Goal: Navigation & Orientation: Understand site structure

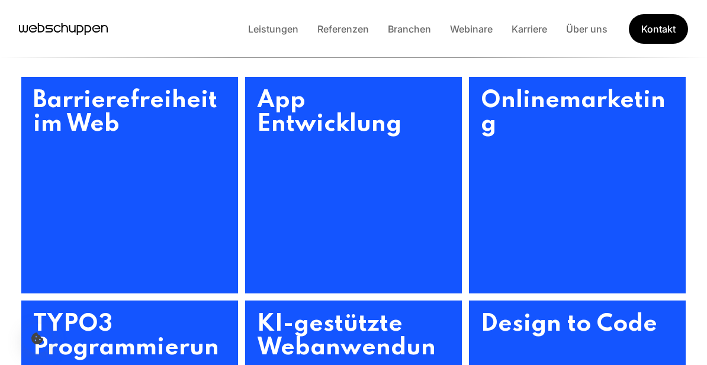
scroll to position [363, 0]
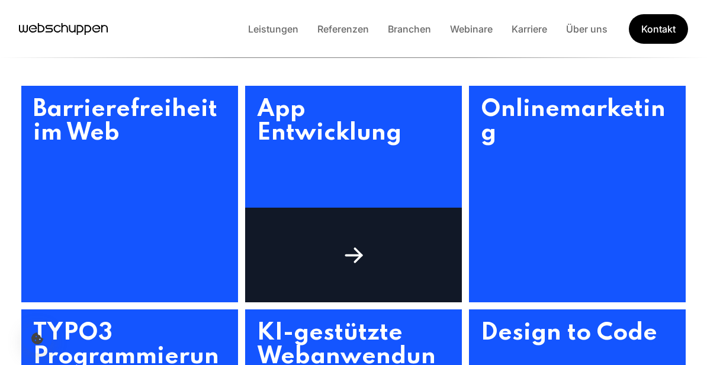
click at [361, 269] on icon at bounding box center [353, 255] width 27 height 27
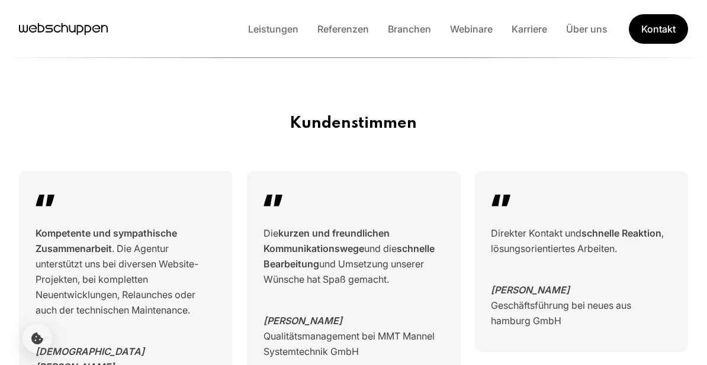
scroll to position [0, 0]
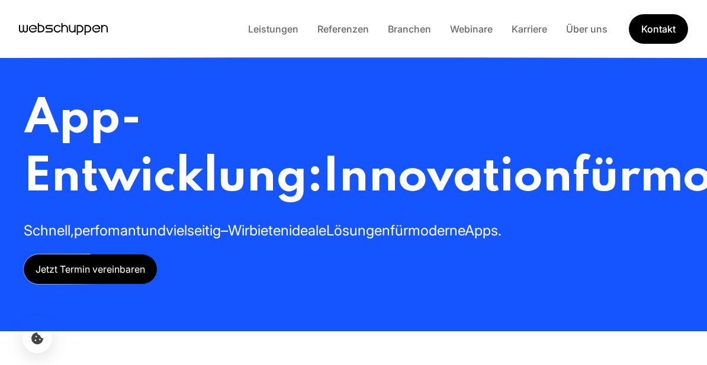
click at [43, 29] on icon "Hauptseite besuchen" at bounding box center [41, 27] width 7 height 9
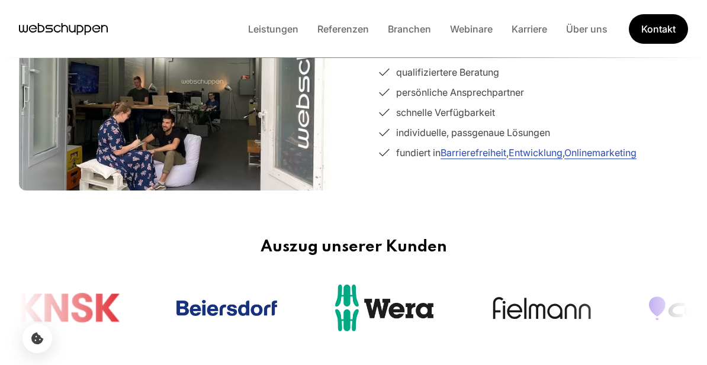
scroll to position [322, 0]
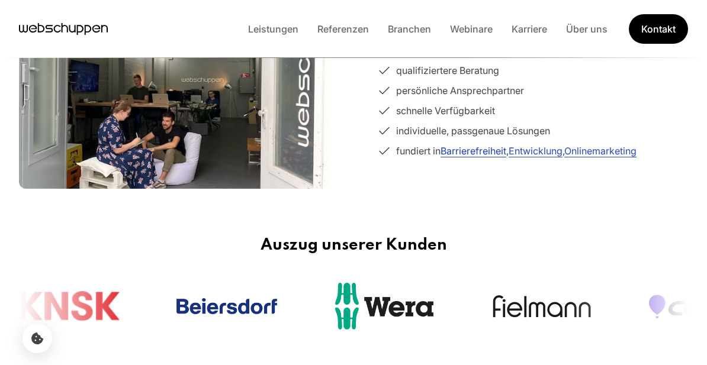
click at [473, 157] on link "Barrierefreiheit" at bounding box center [473, 151] width 66 height 12
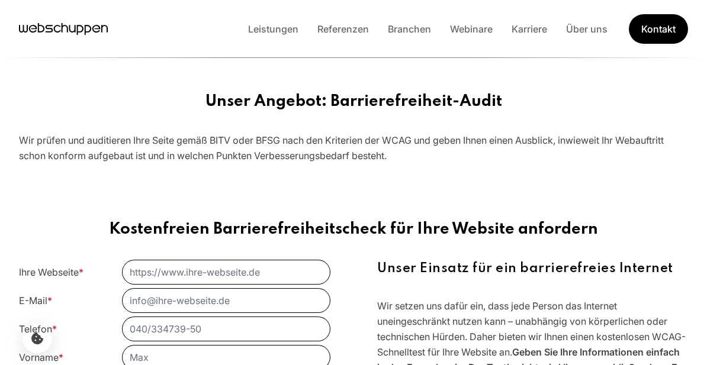
scroll to position [331, 0]
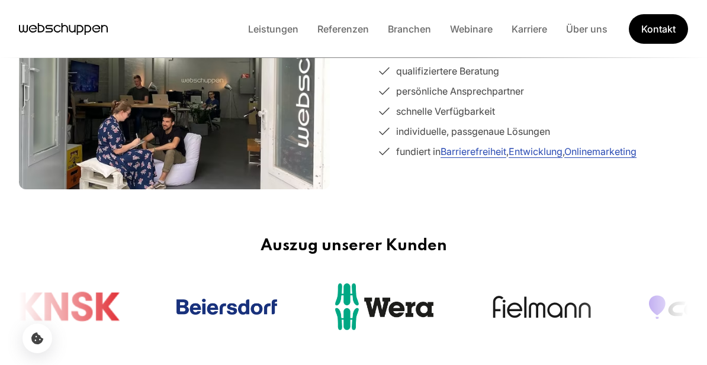
scroll to position [322, 0]
click at [540, 157] on link "Entwicklung" at bounding box center [535, 151] width 54 height 12
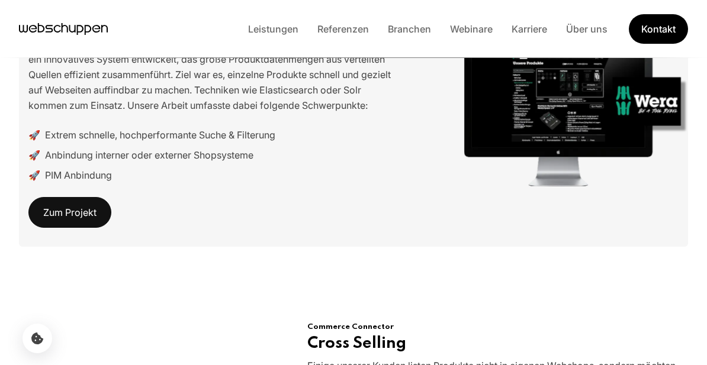
scroll to position [2184, 0]
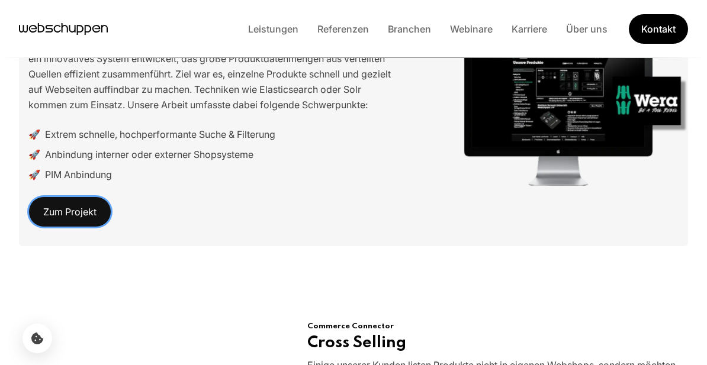
click at [75, 227] on link "Zum Projekt" at bounding box center [69, 211] width 83 height 31
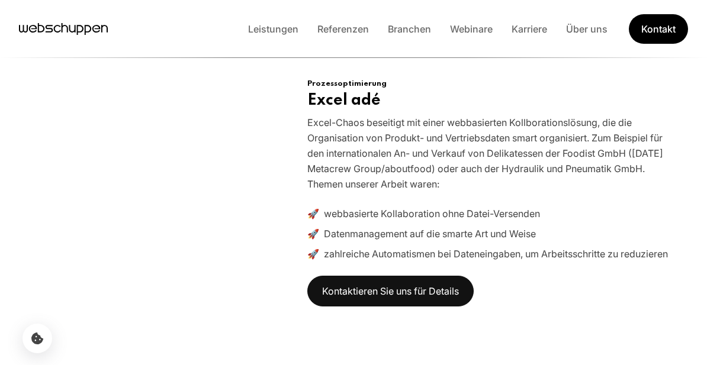
scroll to position [3785, 0]
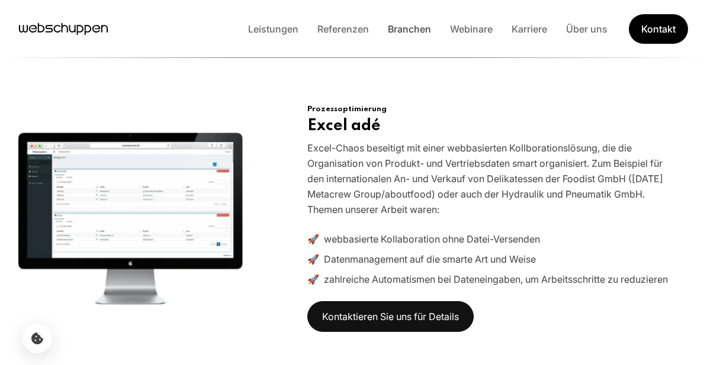
click at [413, 30] on link "Branchen" at bounding box center [409, 29] width 62 height 12
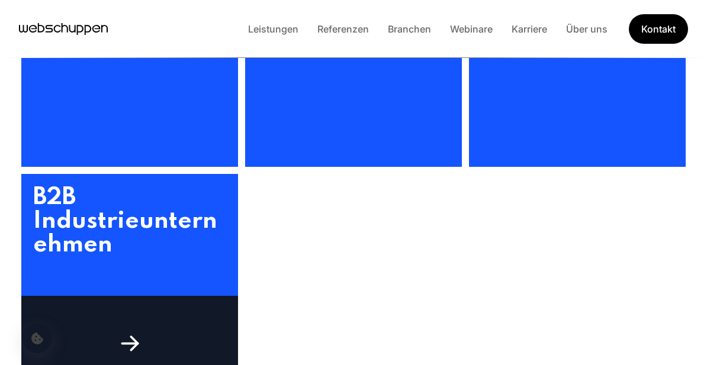
scroll to position [592, 0]
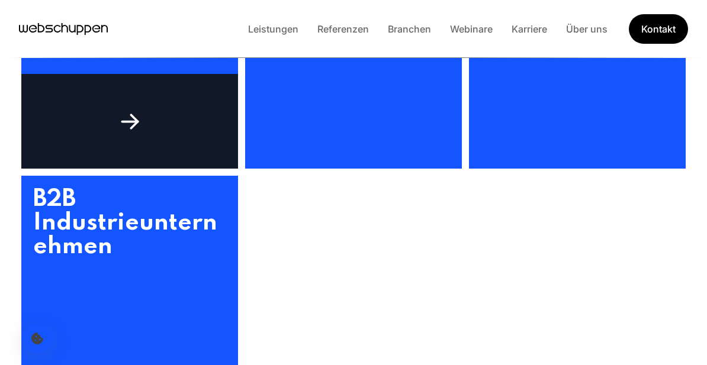
click at [158, 132] on div at bounding box center [129, 121] width 217 height 95
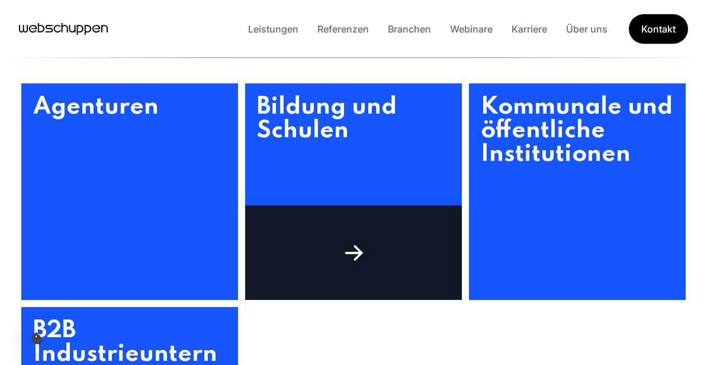
scroll to position [458, 0]
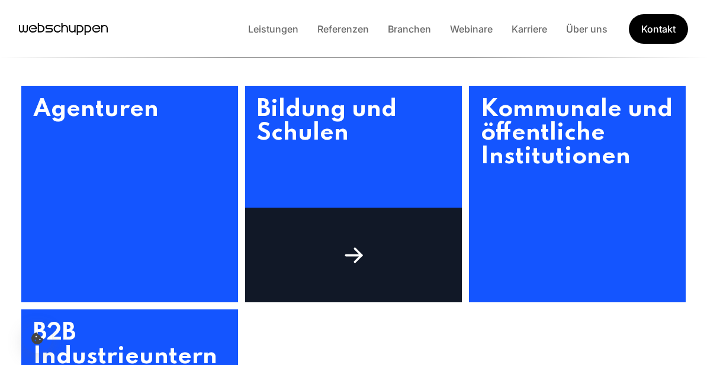
click at [360, 259] on icon at bounding box center [353, 255] width 27 height 27
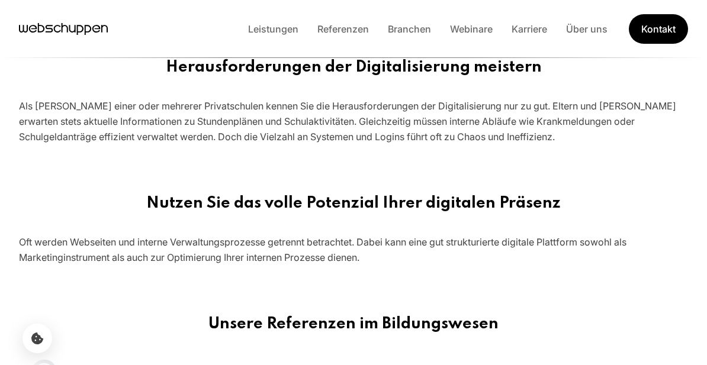
scroll to position [234, 0]
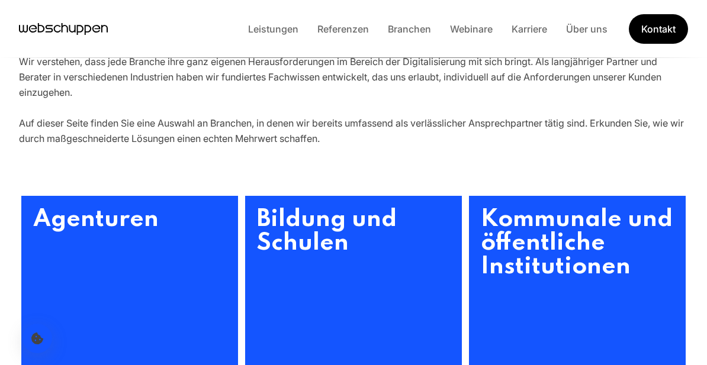
scroll to position [458, 0]
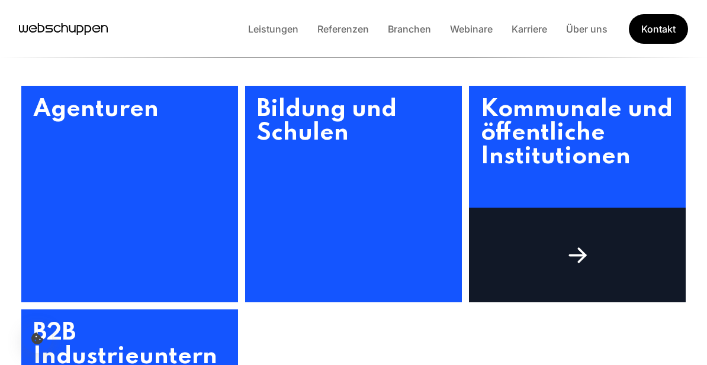
click at [573, 274] on div at bounding box center [577, 255] width 217 height 95
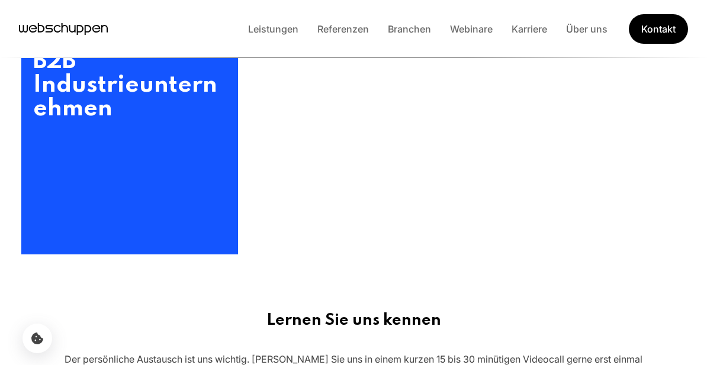
scroll to position [757, 0]
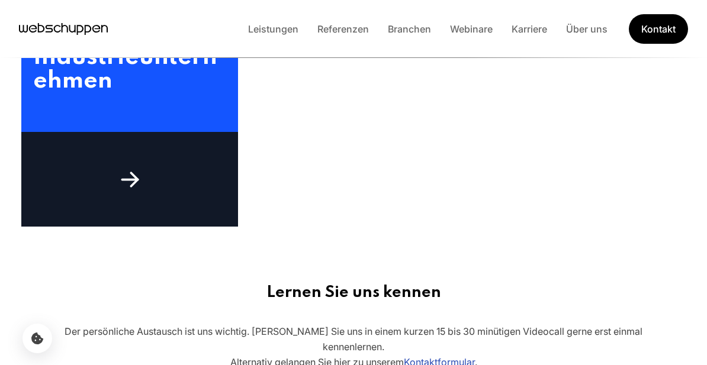
click at [144, 170] on div at bounding box center [129, 179] width 217 height 95
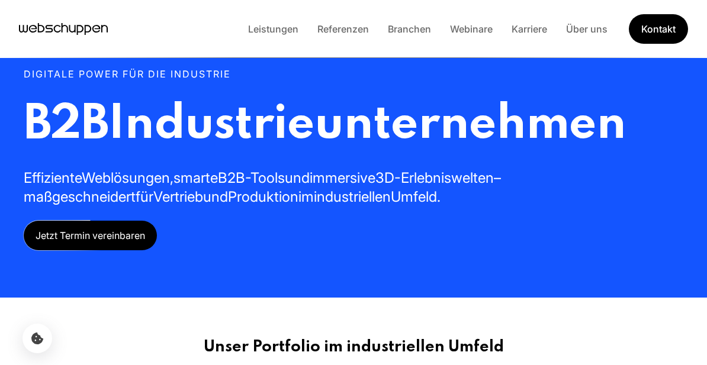
scroll to position [0, 0]
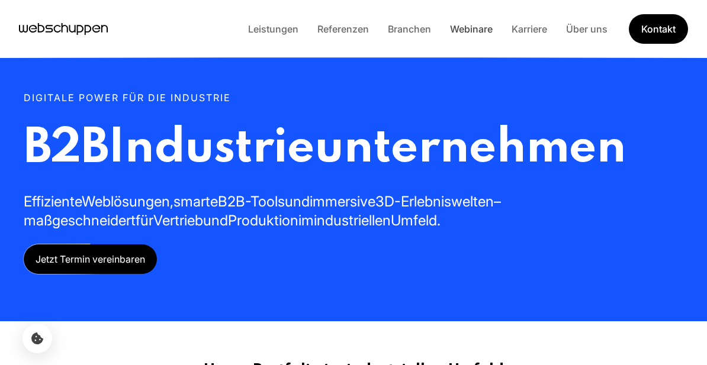
click at [472, 25] on link "Webinare" at bounding box center [471, 29] width 62 height 12
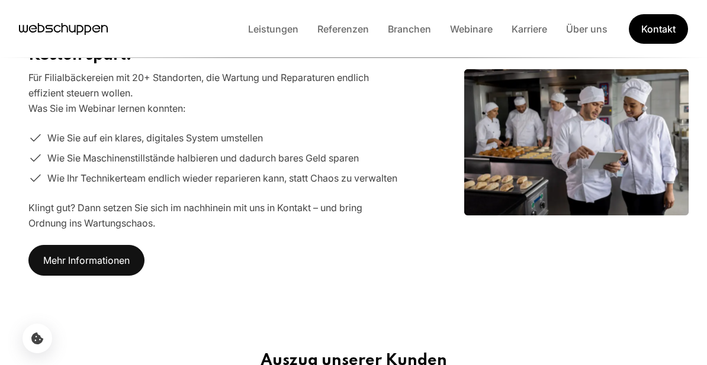
scroll to position [815, 0]
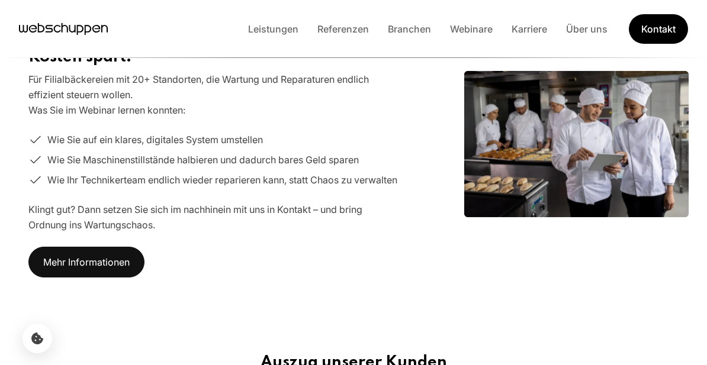
click at [95, 296] on div "Stillstandzeiten um 50% reduzieren! In 3 Schritten zu einem Reparaturprozess, d…" at bounding box center [353, 143] width 669 height 305
click at [92, 278] on link "Mehr Informationen" at bounding box center [86, 262] width 116 height 31
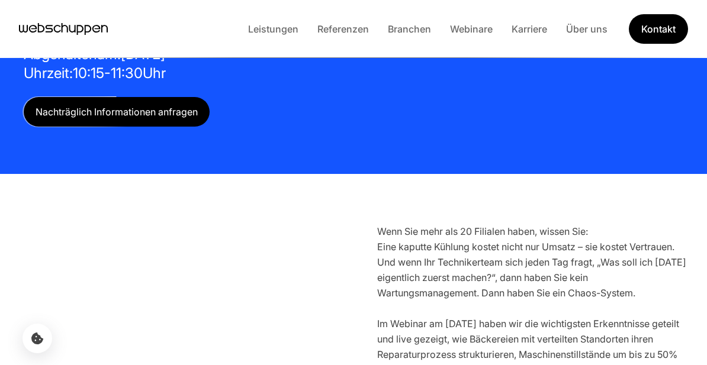
scroll to position [123, 0]
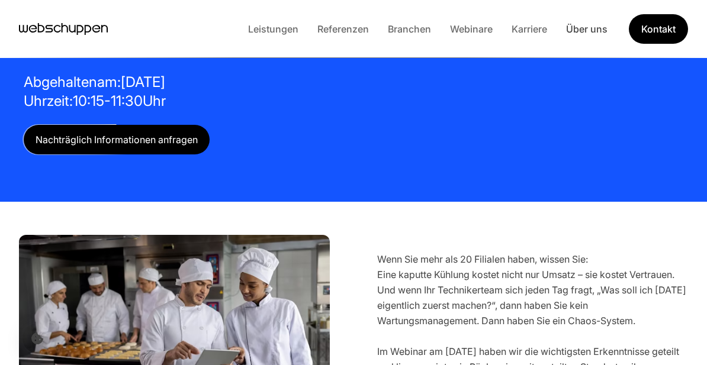
click at [579, 28] on link "Über uns" at bounding box center [586, 29] width 60 height 12
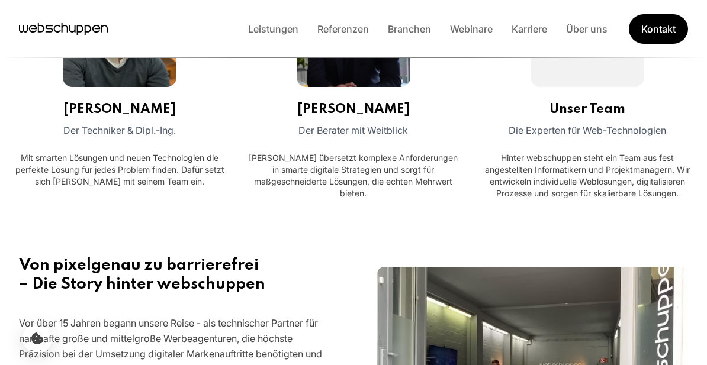
scroll to position [398, 0]
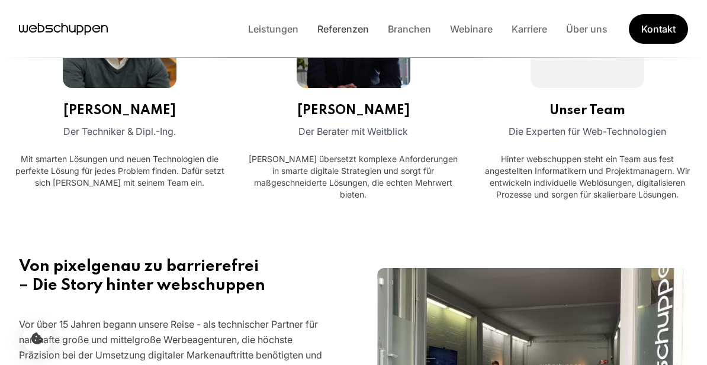
click at [359, 23] on link "Referenzen" at bounding box center [343, 29] width 70 height 12
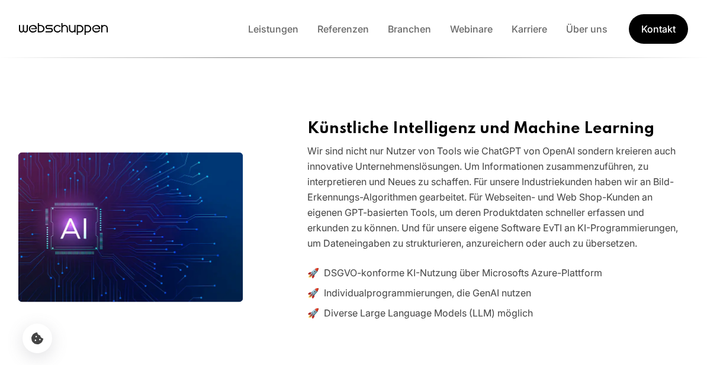
scroll to position [853, 0]
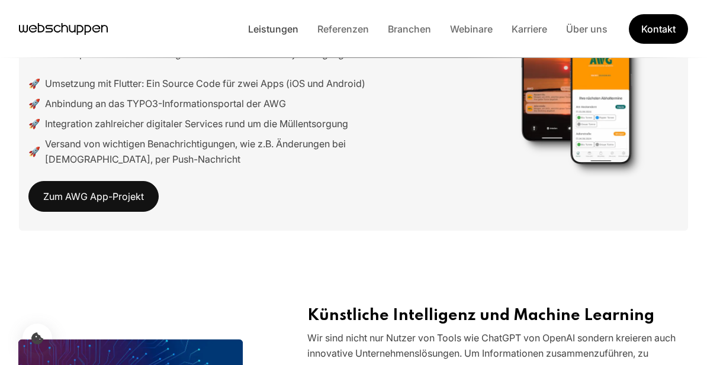
click at [257, 27] on link "Leistungen" at bounding box center [272, 29] width 69 height 12
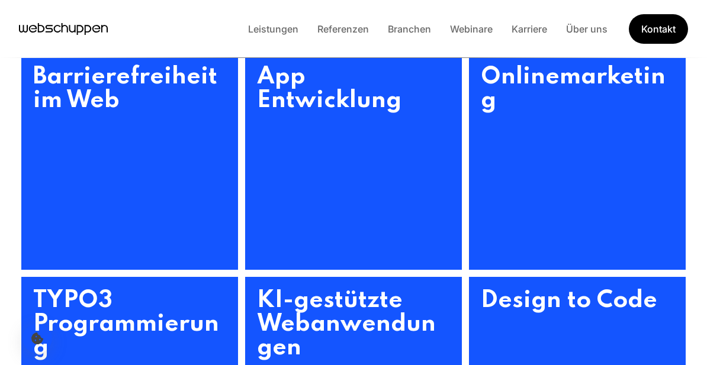
scroll to position [386, 0]
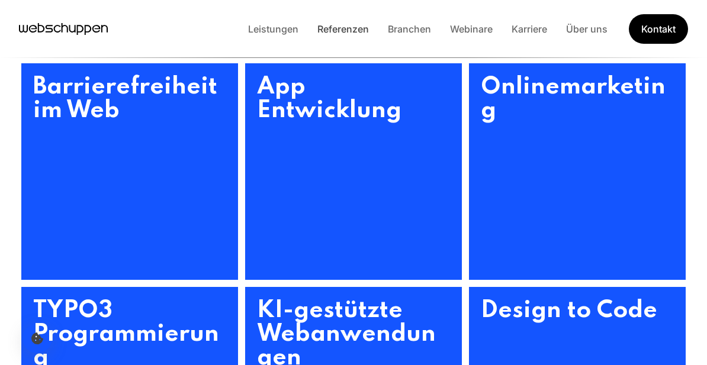
click at [339, 27] on link "Referenzen" at bounding box center [343, 29] width 70 height 12
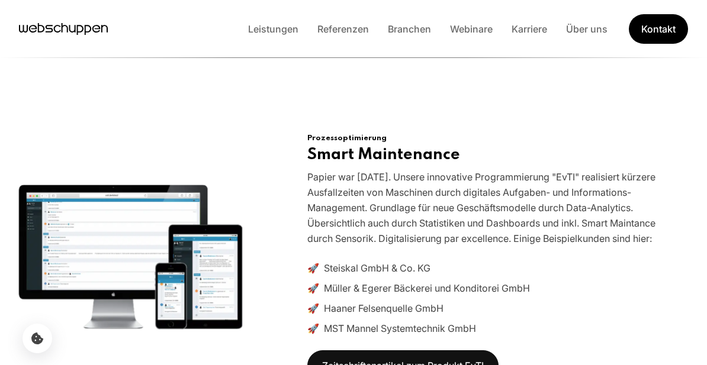
scroll to position [3084, 0]
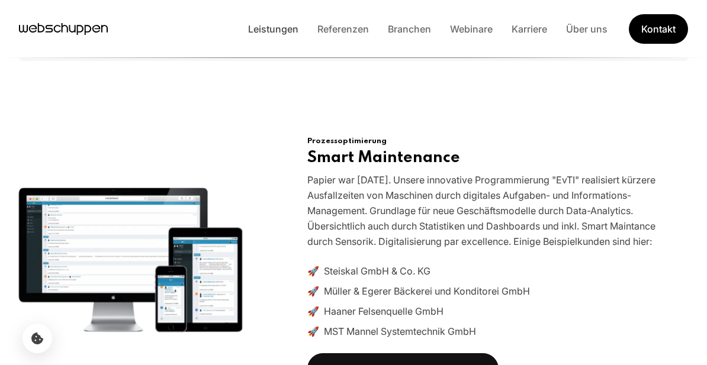
click at [284, 27] on link "Leistungen" at bounding box center [272, 29] width 69 height 12
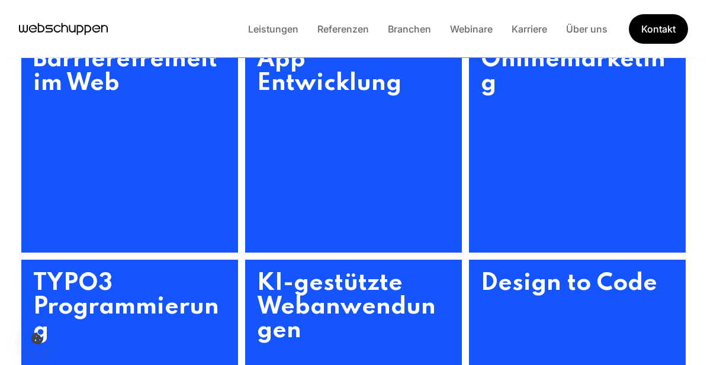
scroll to position [418, 0]
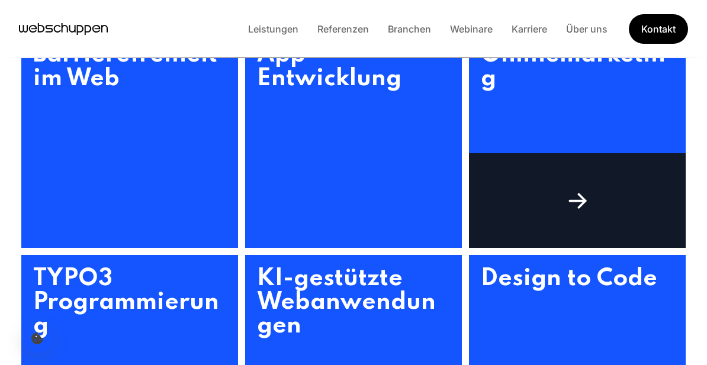
click at [534, 219] on div at bounding box center [577, 200] width 217 height 95
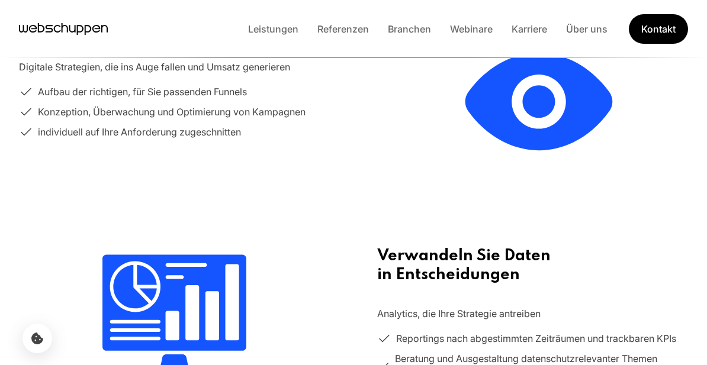
scroll to position [536, 0]
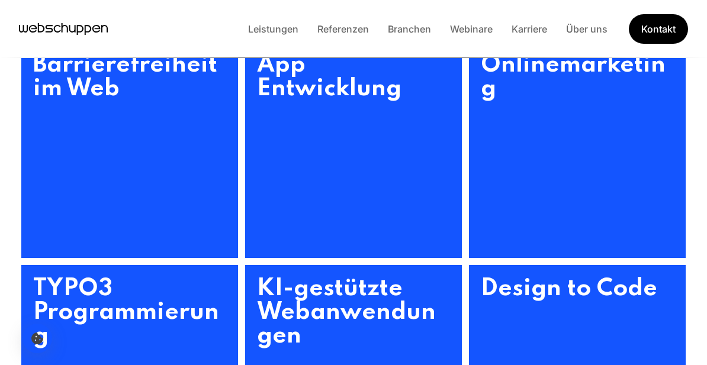
scroll to position [401, 0]
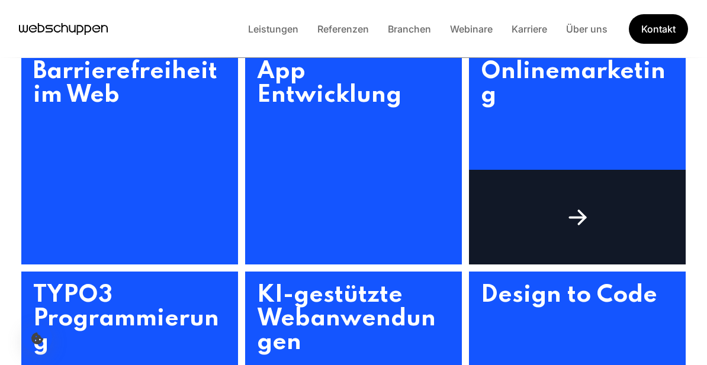
click at [546, 249] on div at bounding box center [577, 217] width 217 height 95
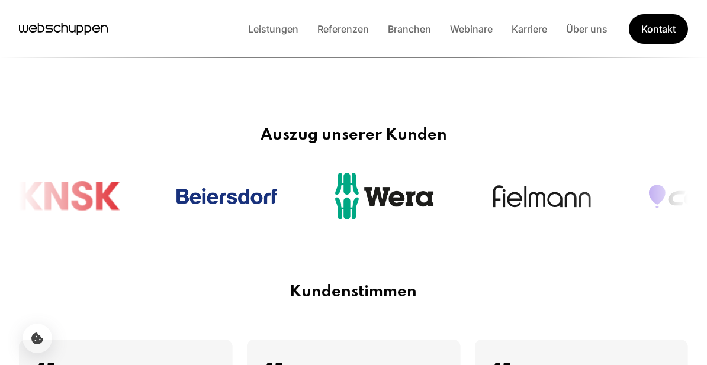
scroll to position [1187, 0]
click at [267, 28] on link "Leistungen" at bounding box center [272, 29] width 69 height 12
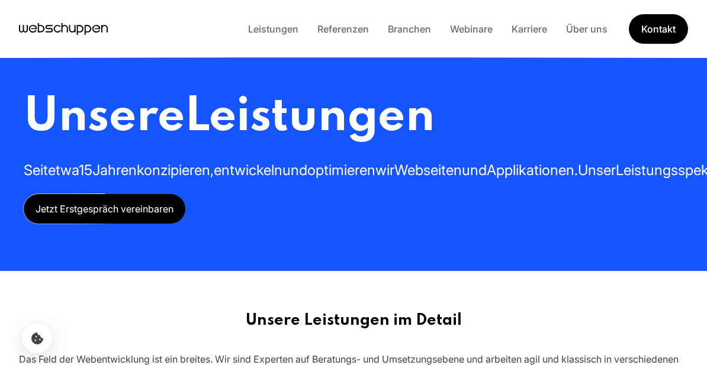
scroll to position [0, 0]
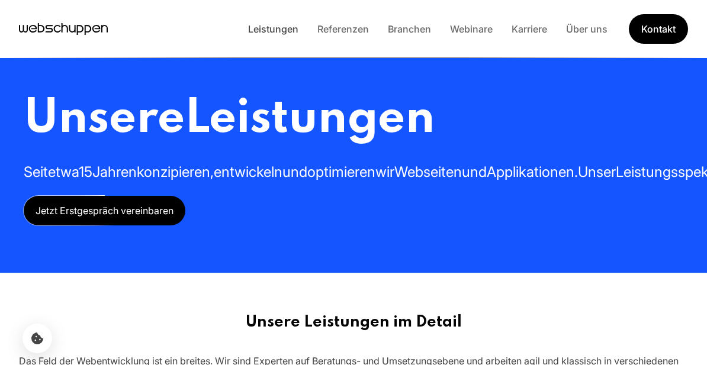
click at [270, 30] on link "Leistungen" at bounding box center [272, 29] width 69 height 12
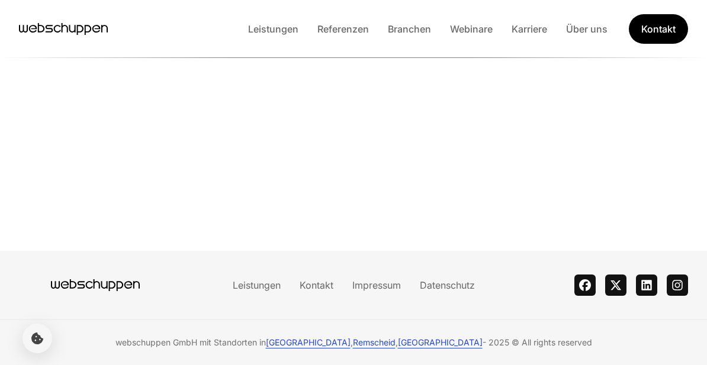
scroll to position [1546, 0]
click at [676, 283] on icon "instagram" at bounding box center [677, 285] width 11 height 11
